Goal: Transaction & Acquisition: Purchase product/service

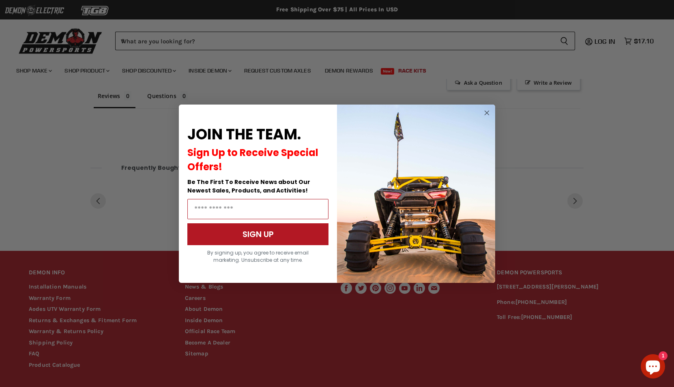
scroll to position [327, 0]
